Goal: Use online tool/utility: Utilize a website feature to perform a specific function

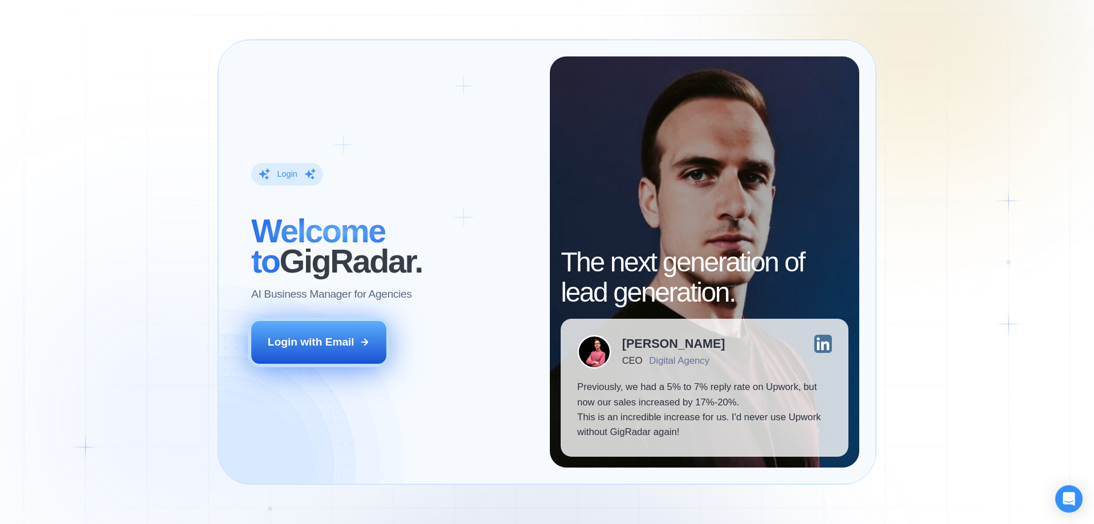
click at [346, 338] on div "Login with Email" at bounding box center [311, 342] width 87 height 15
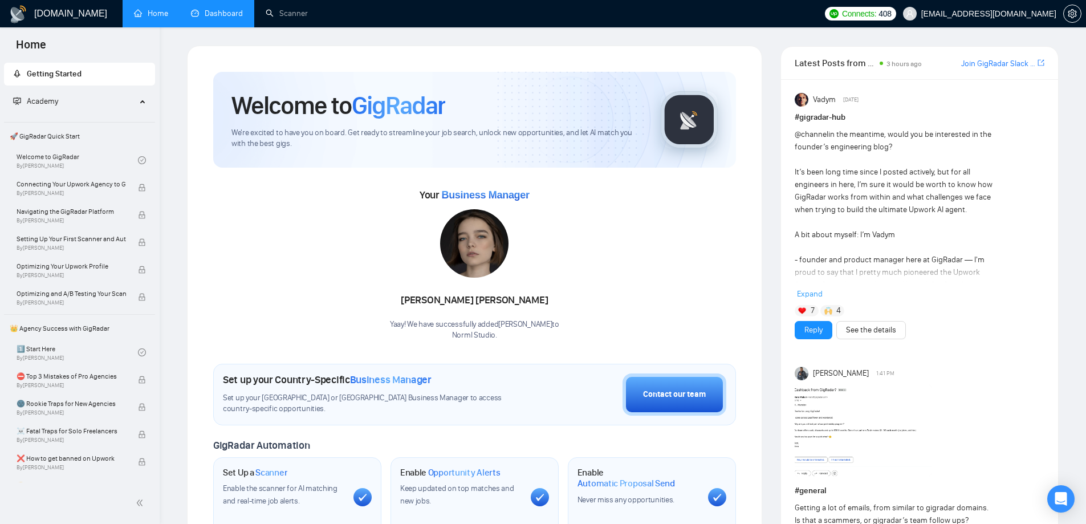
click at [217, 9] on link "Dashboard" at bounding box center [217, 14] width 52 height 10
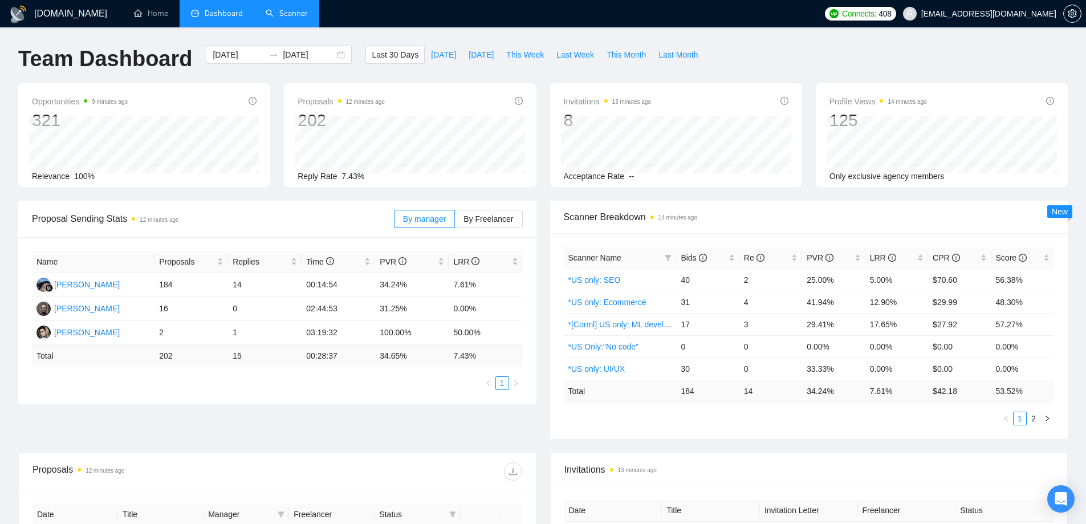
click at [295, 15] on link "Scanner" at bounding box center [287, 14] width 42 height 10
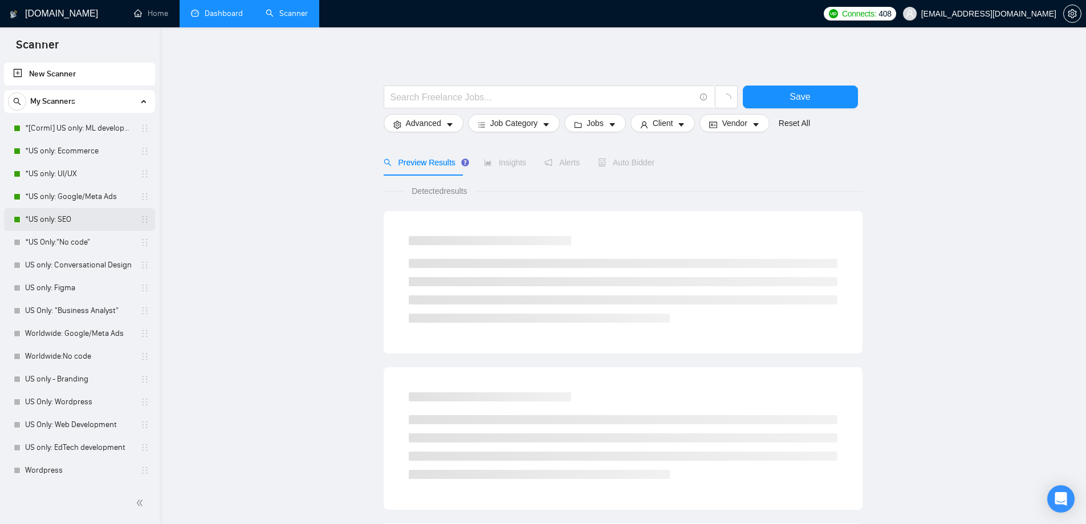
click at [83, 214] on link "*US only: SEO" at bounding box center [79, 219] width 108 height 23
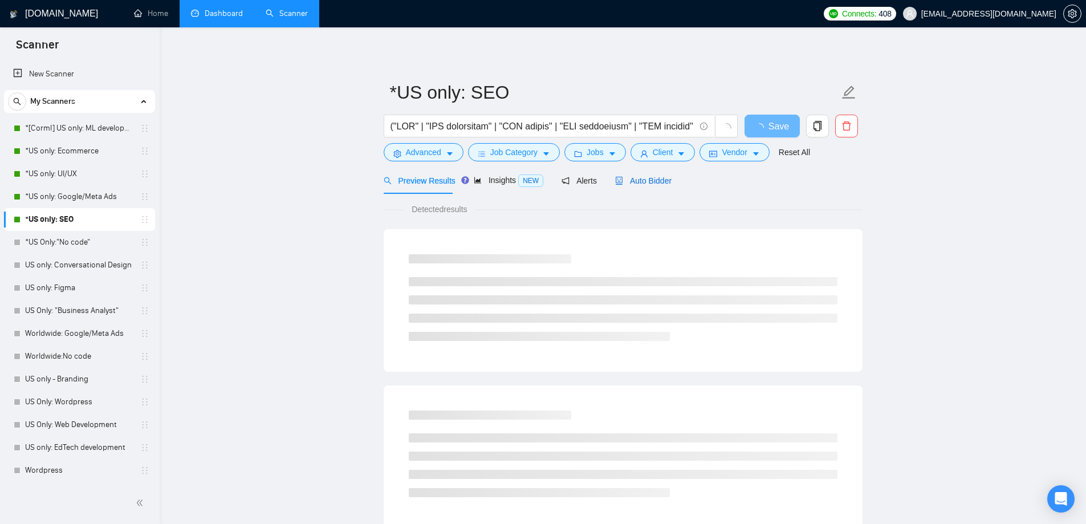
click at [640, 186] on div "Auto Bidder" at bounding box center [643, 180] width 56 height 13
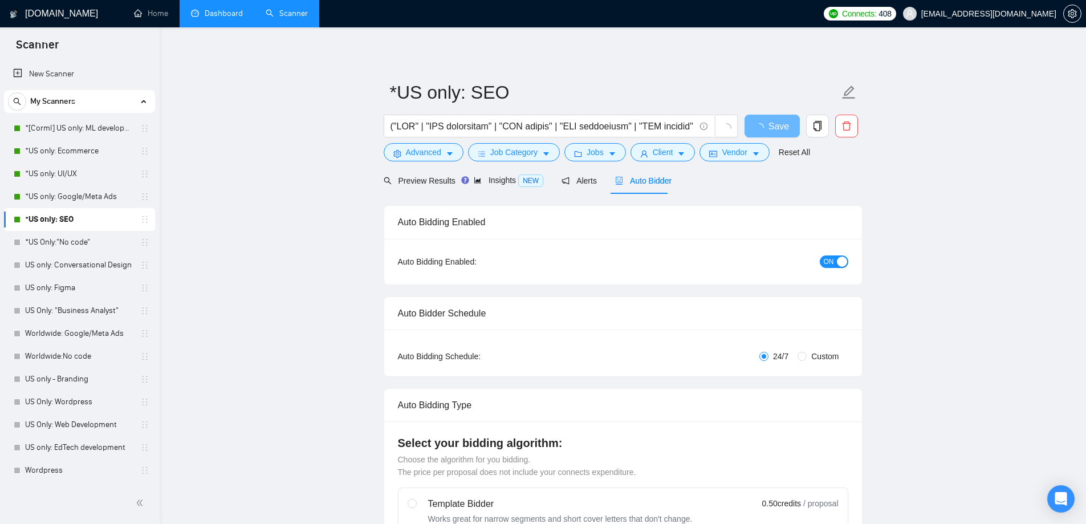
checkbox input "true"
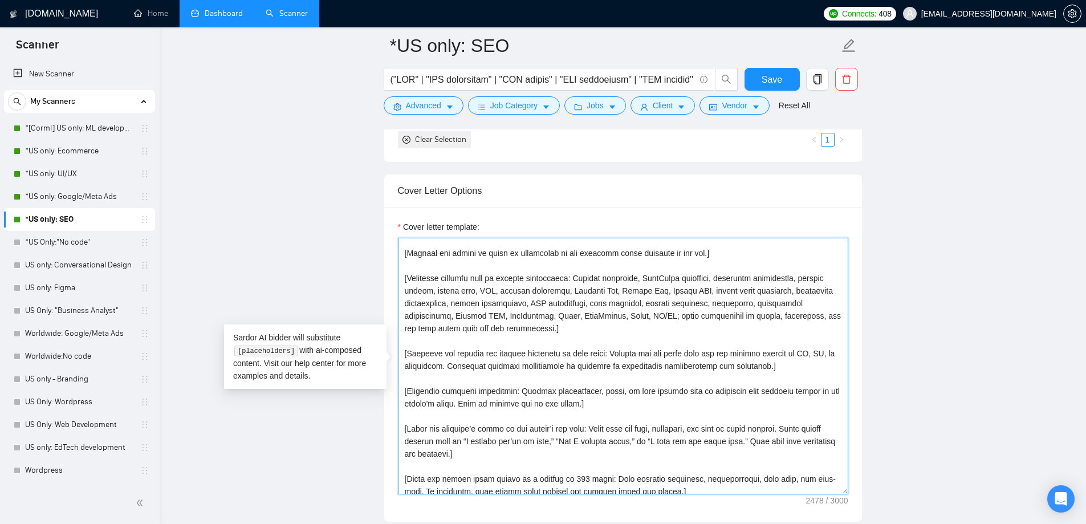
scroll to position [251, 0]
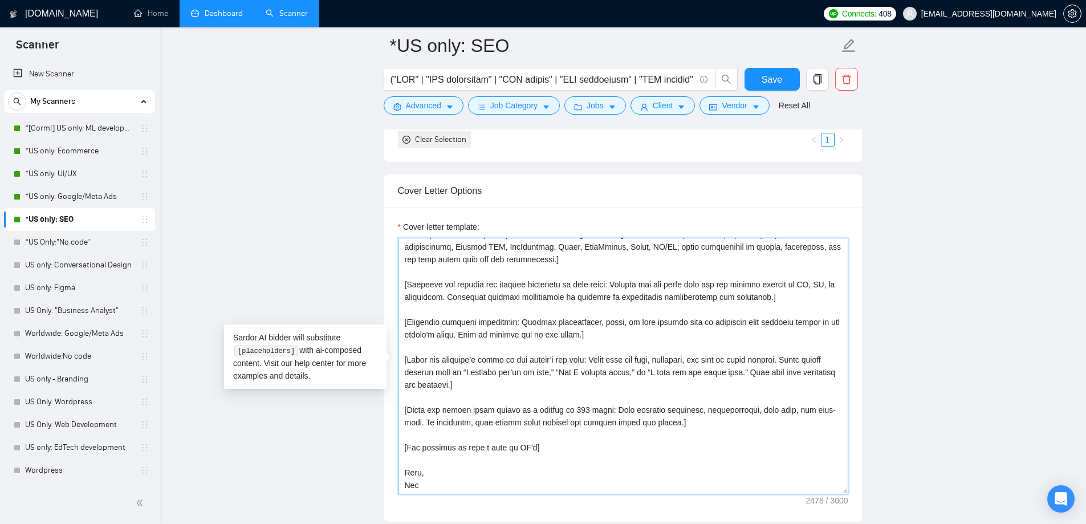
drag, startPoint x: 404, startPoint y: 247, endPoint x: 552, endPoint y: 498, distance: 291.6
click at [552, 498] on div "Cover letter template:" at bounding box center [623, 364] width 478 height 315
click at [58, 196] on link "*US only: Google/Meta Ads" at bounding box center [79, 196] width 108 height 23
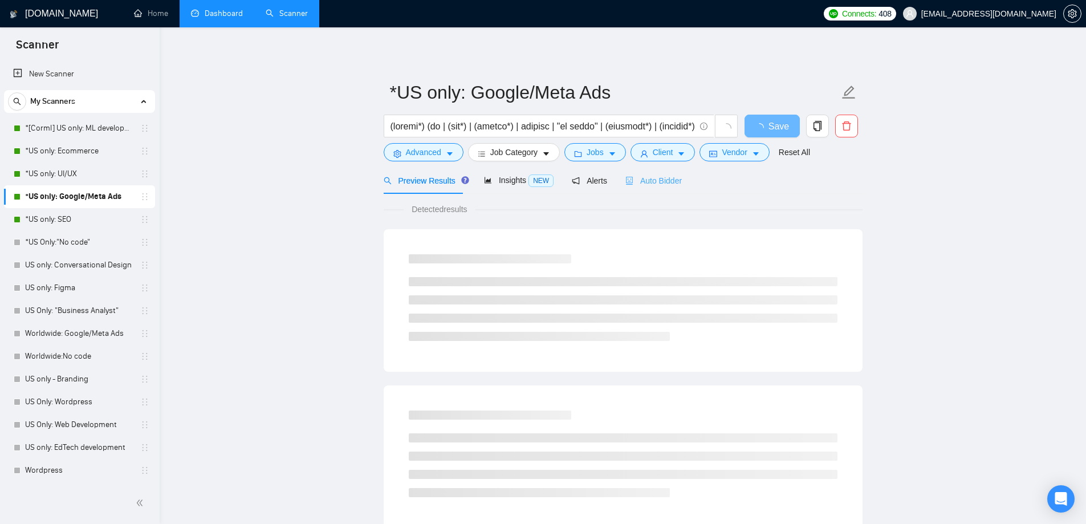
click at [653, 189] on div "Auto Bidder" at bounding box center [653, 180] width 56 height 27
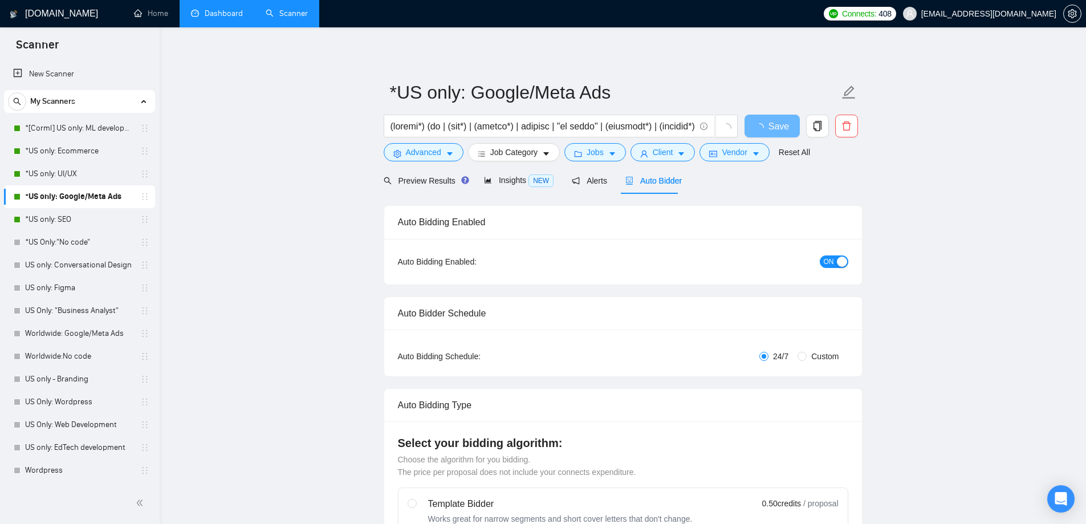
radio input "false"
radio input "true"
checkbox input "true"
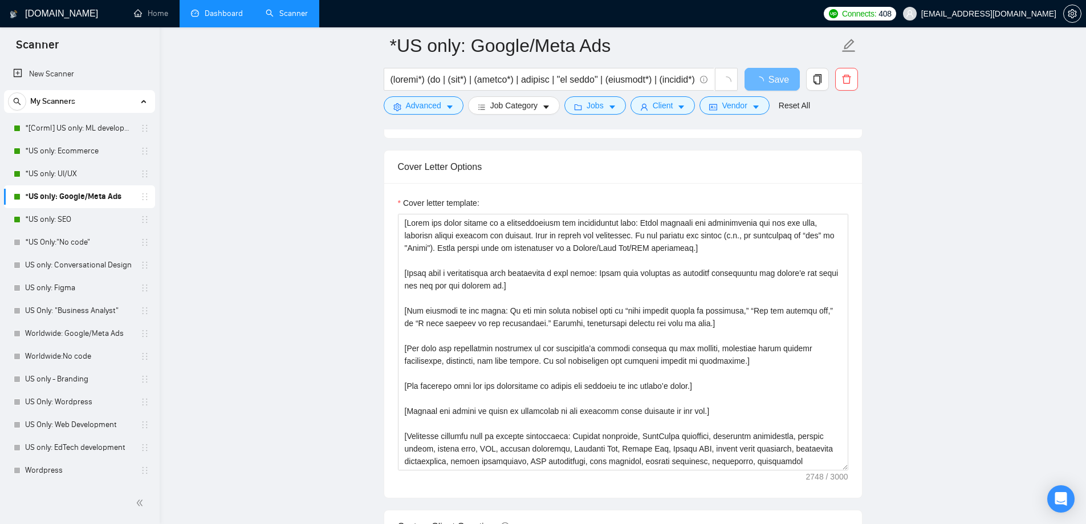
scroll to position [1311, 0]
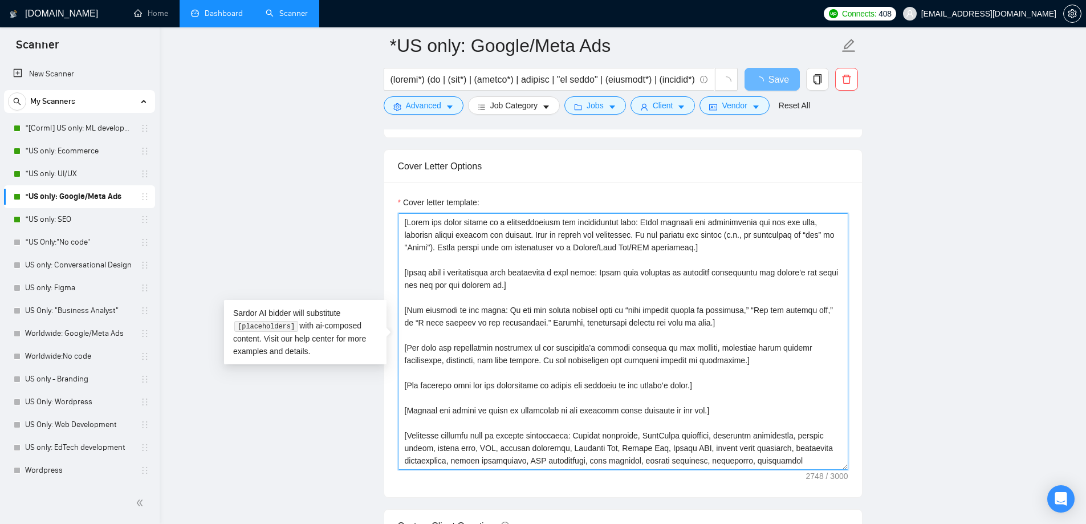
click at [408, 227] on textarea "Cover letter template:" at bounding box center [623, 341] width 450 height 257
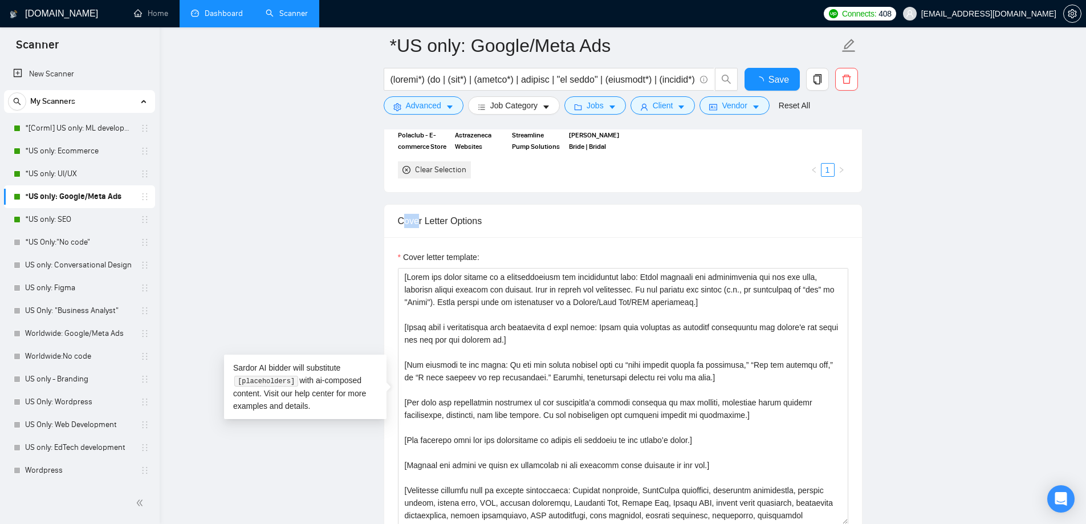
drag, startPoint x: 404, startPoint y: 227, endPoint x: 417, endPoint y: 236, distance: 16.0
click at [417, 236] on div "Cover Letter Options" at bounding box center [623, 221] width 450 height 32
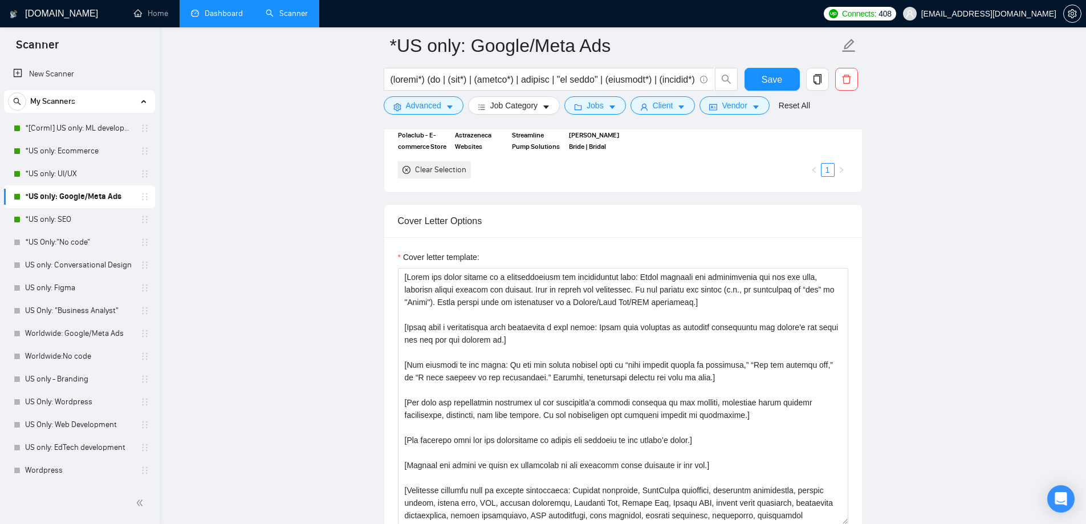
click at [380, 239] on main "*US only: Google/Meta Ads Save Advanced Job Category Jobs Client Vendor Reset A…" at bounding box center [623, 499] width 890 height 3529
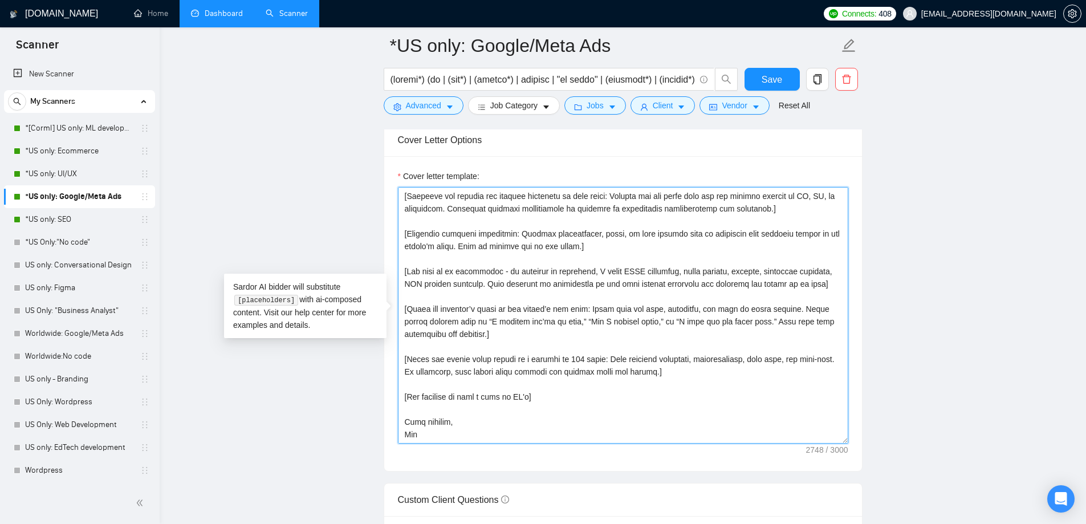
scroll to position [1404, 0]
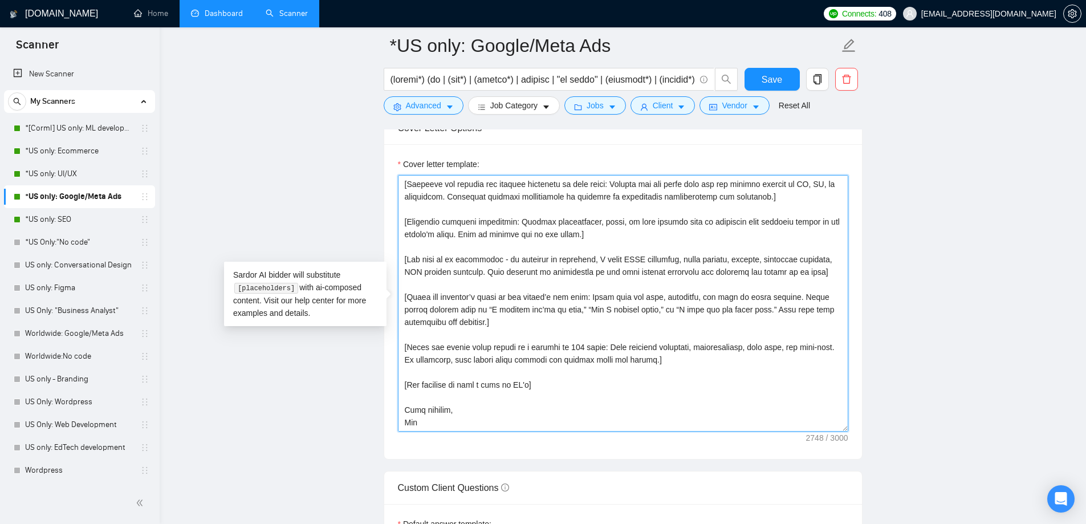
drag, startPoint x: 402, startPoint y: 277, endPoint x: 510, endPoint y: 459, distance: 211.6
click at [510, 459] on form "Auto Bidding Enabled Auto Bidding Enabled: ON Auto Bidder Schedule Auto Bidding…" at bounding box center [623, 310] width 479 height 3000
click at [445, 379] on textarea "Cover letter template:" at bounding box center [623, 303] width 450 height 257
click at [329, 388] on main "*US only: Google/Meta Ads Save Advanced Job Category Jobs Client Vendor Reset A…" at bounding box center [623, 406] width 890 height 3529
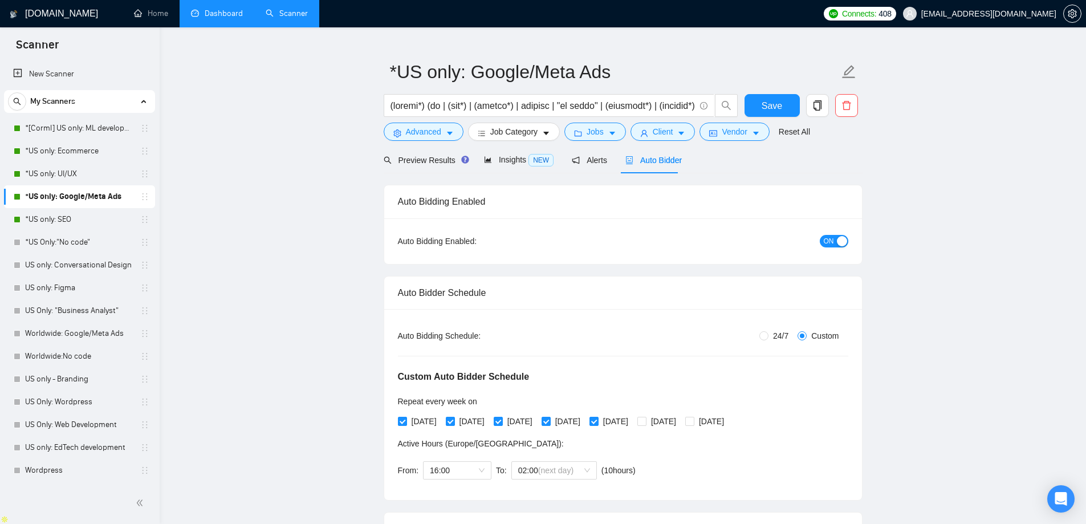
scroll to position [0, 0]
